Goal: Task Accomplishment & Management: Complete application form

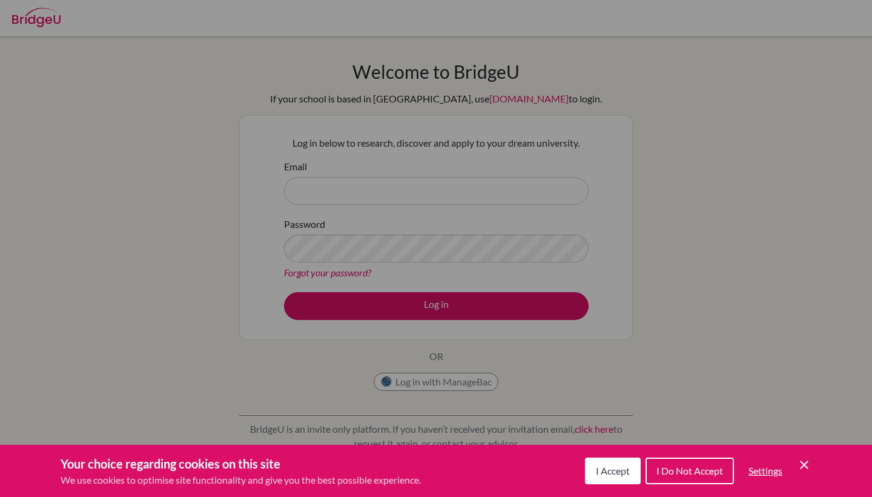
click at [673, 473] on span "I Do Not Accept" at bounding box center [690, 471] width 67 height 12
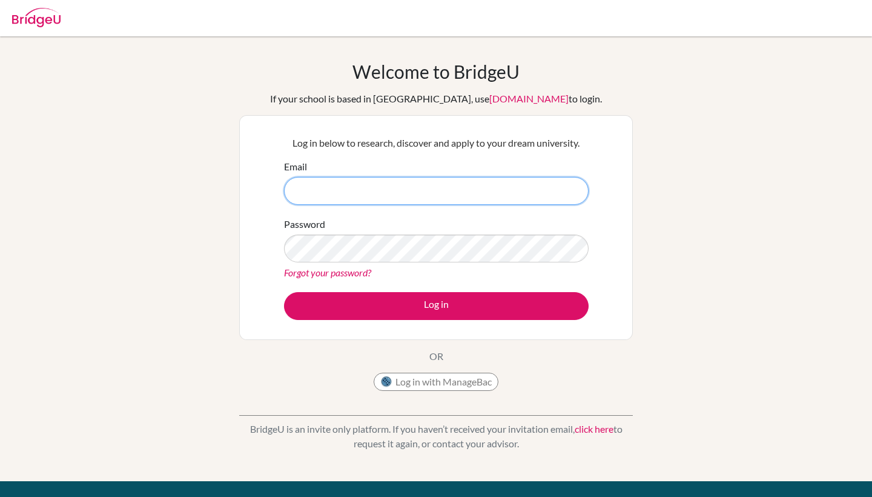
click at [328, 197] on input "Email" at bounding box center [436, 191] width 305 height 28
type input "n"
type input "ris133020"
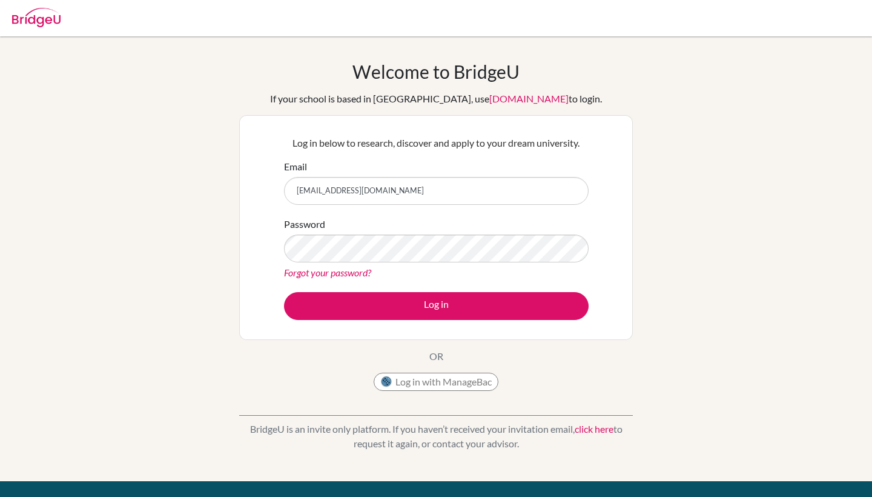
type input "[EMAIL_ADDRESS][DOMAIN_NAME]"
click at [436, 305] on button "Log in" at bounding box center [436, 306] width 305 height 28
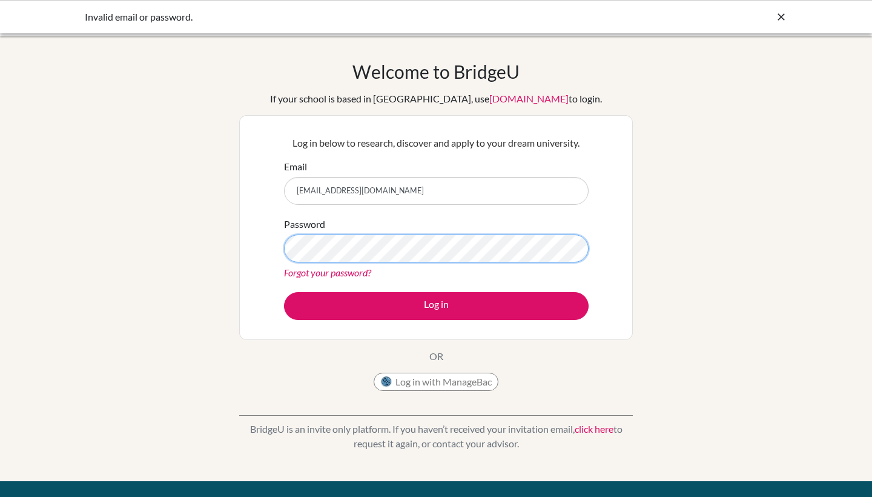
click at [436, 305] on button "Log in" at bounding box center [436, 306] width 305 height 28
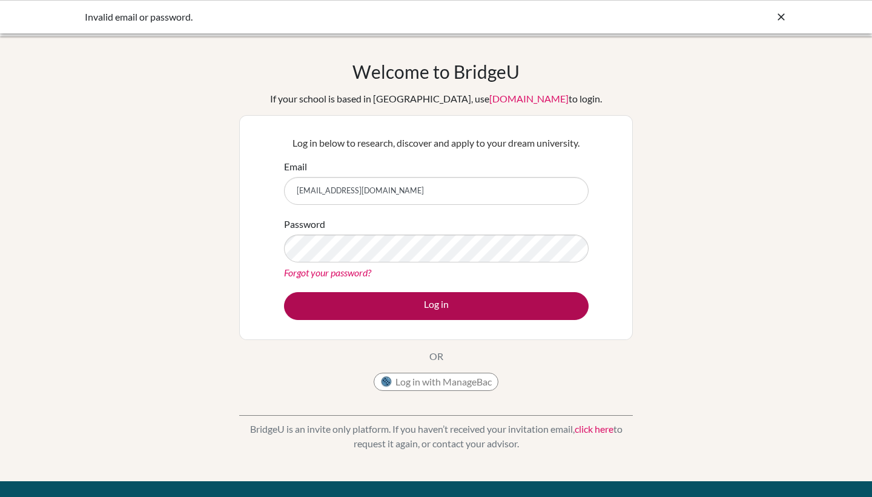
click at [434, 308] on button "Log in" at bounding box center [436, 306] width 305 height 28
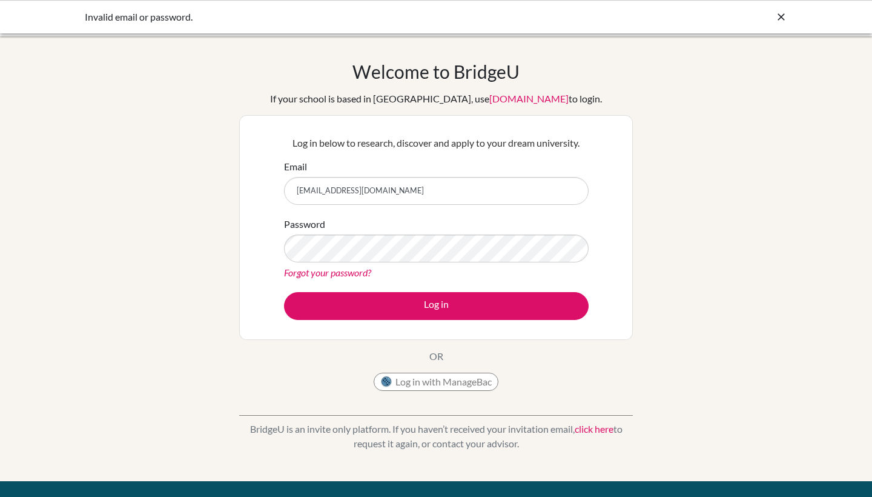
click at [368, 228] on div "Password Forgot your password?" at bounding box center [436, 248] width 305 height 63
click at [329, 276] on link "Forgot your password?" at bounding box center [327, 273] width 87 height 12
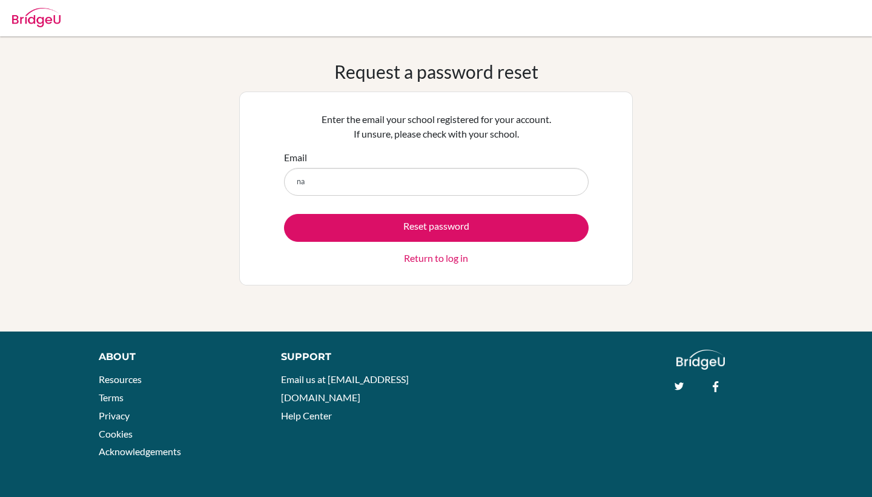
type input "n"
click at [734, 224] on div "Request a password reset Enter the email your school registered for your accoun…" at bounding box center [436, 184] width 872 height 247
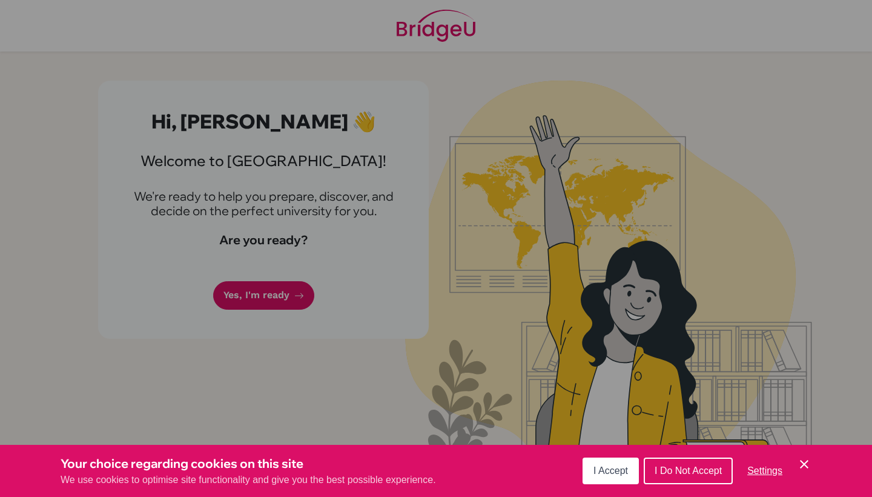
click at [812, 460] on div "Your choice regarding cookies on this site We use cookies to optimise site func…" at bounding box center [436, 471] width 872 height 52
click at [803, 463] on icon "Cookie Control Close Icon" at bounding box center [804, 464] width 15 height 15
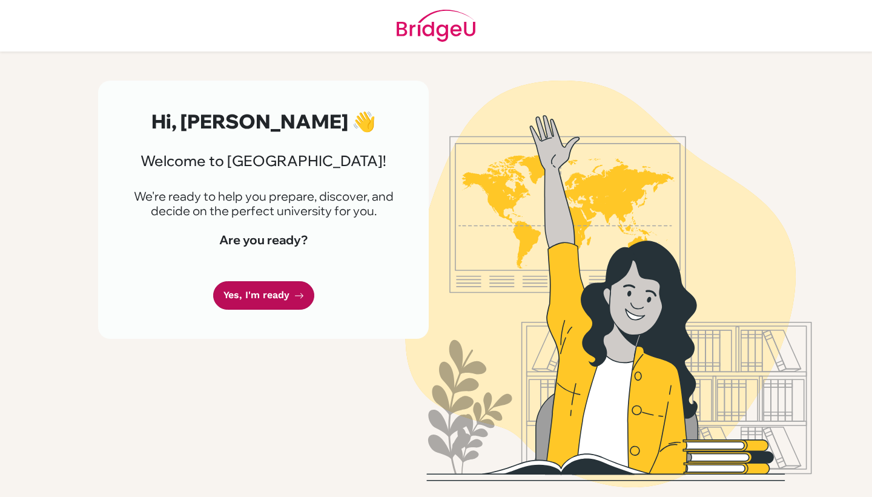
click at [295, 291] on icon at bounding box center [299, 296] width 10 height 10
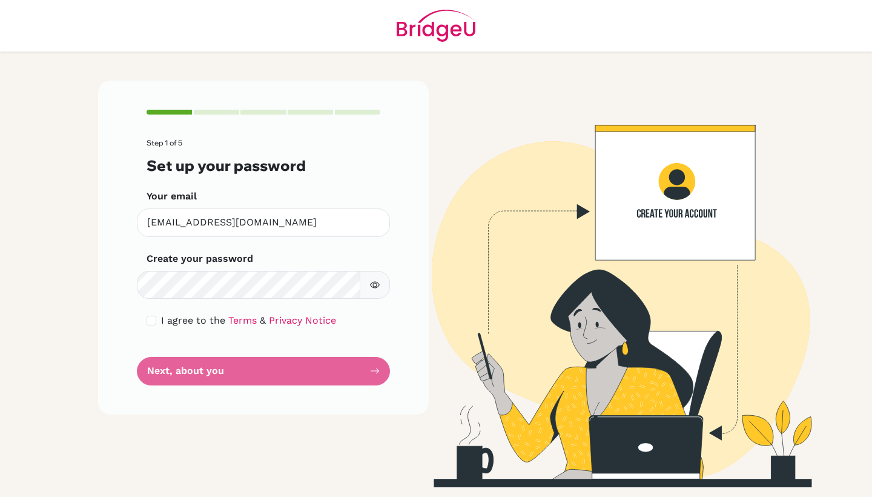
click at [385, 273] on button "button" at bounding box center [375, 285] width 30 height 28
click at [157, 313] on div "I agree to the Terms & Privacy Notice" at bounding box center [264, 320] width 234 height 15
click at [153, 316] on input "checkbox" at bounding box center [152, 321] width 10 height 10
checkbox input "true"
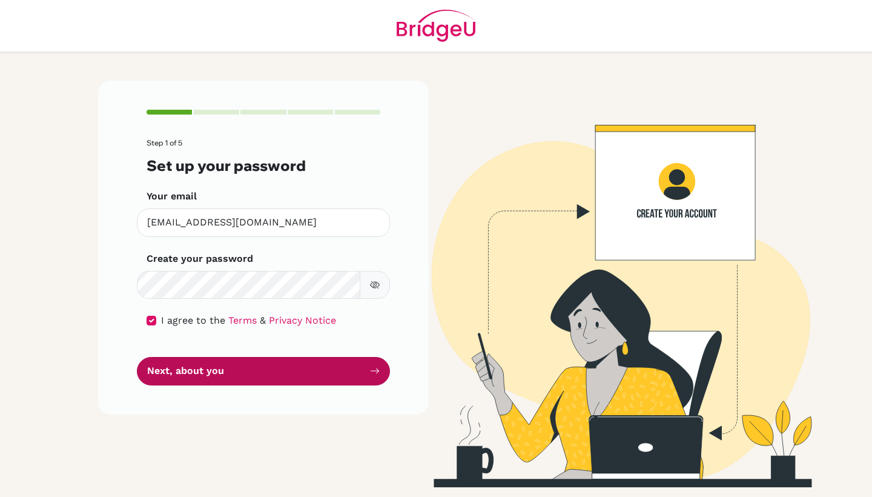
click at [208, 357] on button "Next, about you" at bounding box center [263, 371] width 253 height 28
